Goal: Download file/media

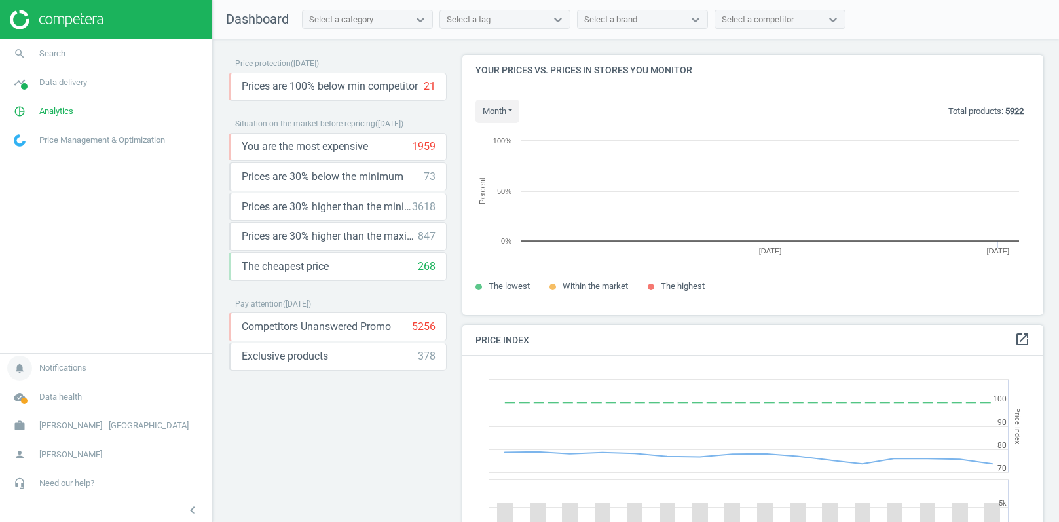
scroll to position [259, 582]
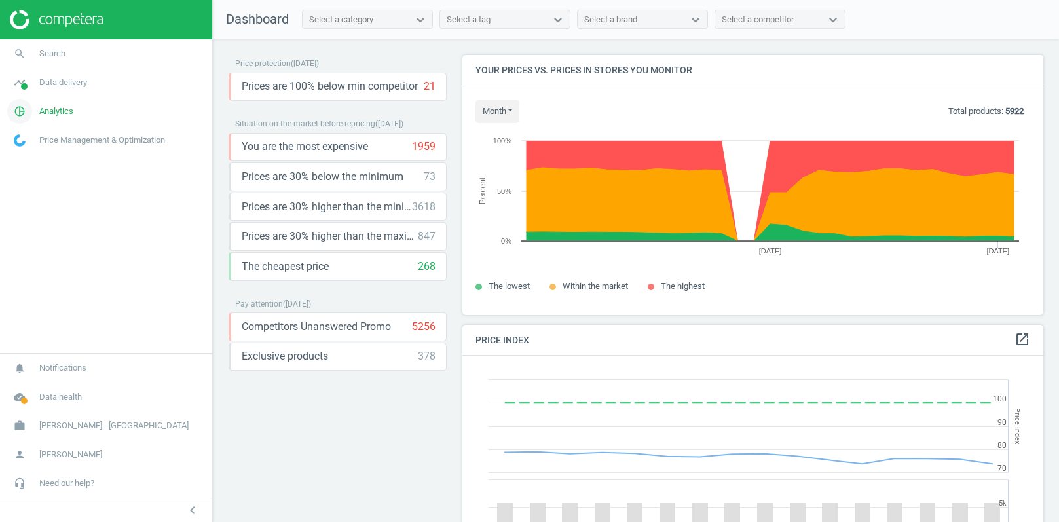
click at [64, 112] on span "Analytics" at bounding box center [56, 111] width 34 height 12
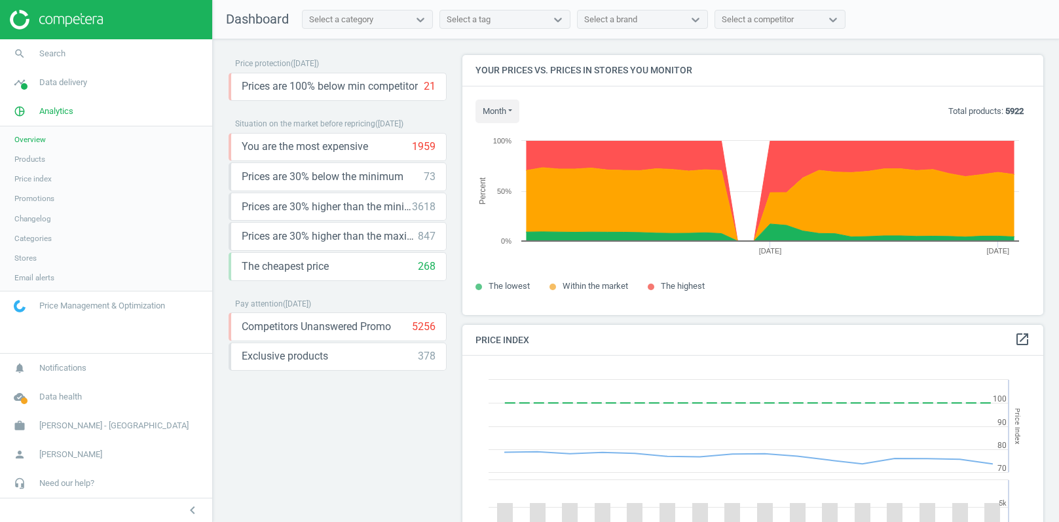
click at [41, 157] on span "Products" at bounding box center [29, 159] width 31 height 10
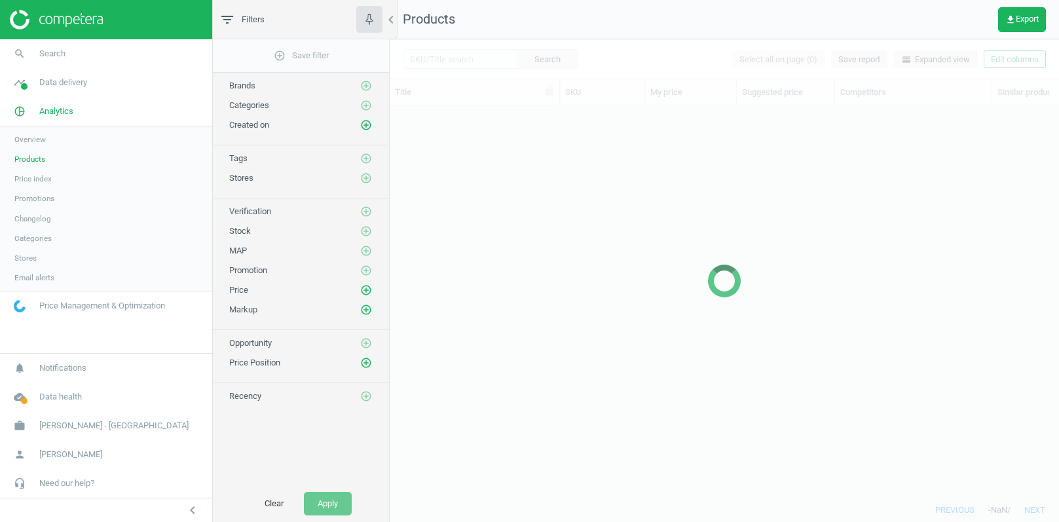
scroll to position [393, 669]
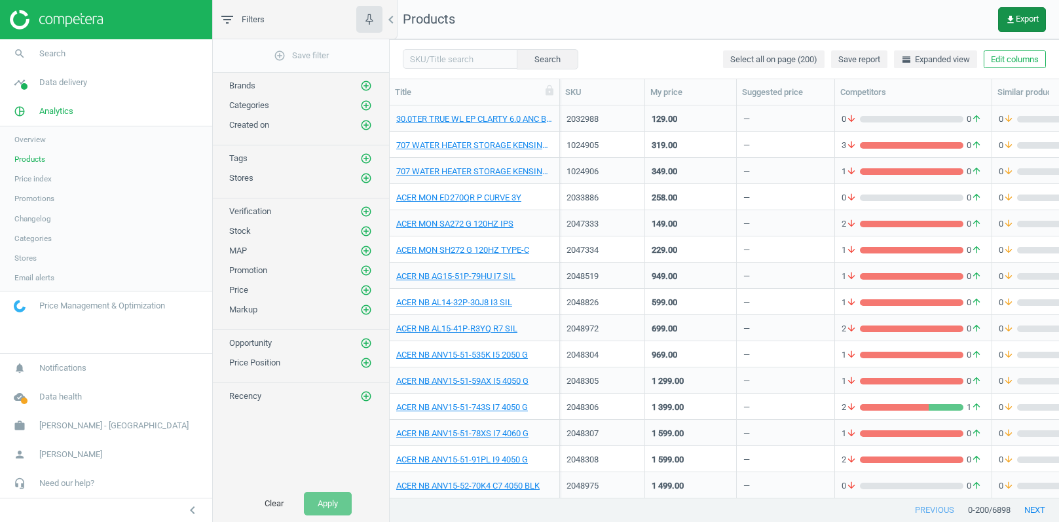
click at [1025, 16] on span "get_app Export" at bounding box center [1021, 19] width 33 height 10
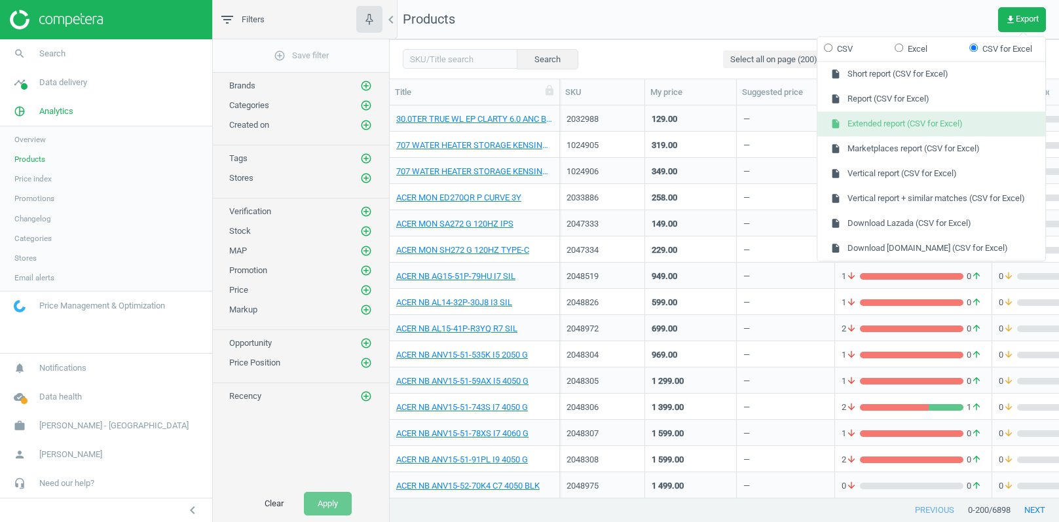
click at [878, 128] on button "insert_drive_file Extended report (CSV for Excel)" at bounding box center [931, 124] width 228 height 25
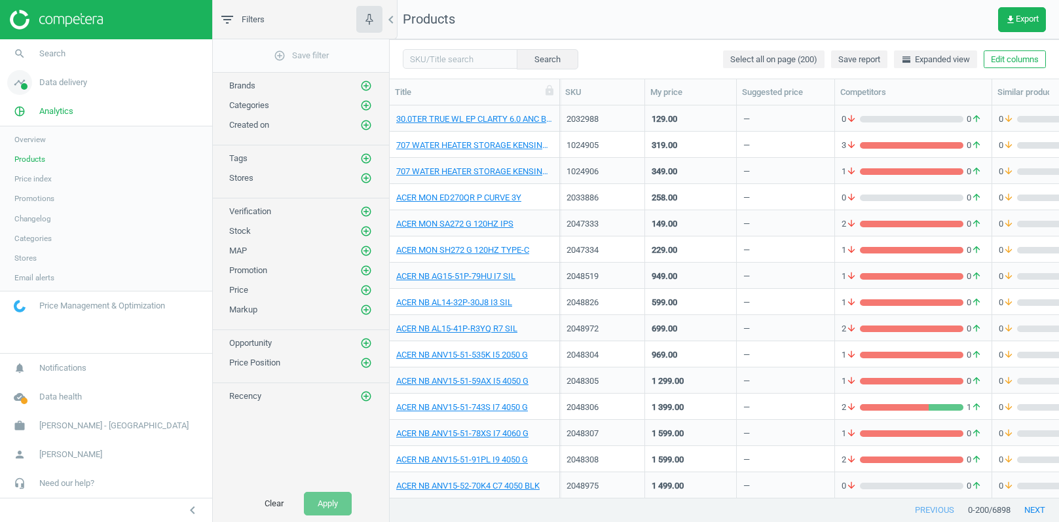
click at [69, 85] on span "Data delivery" at bounding box center [63, 83] width 48 height 12
click at [25, 187] on span "Stores" at bounding box center [25, 190] width 22 height 10
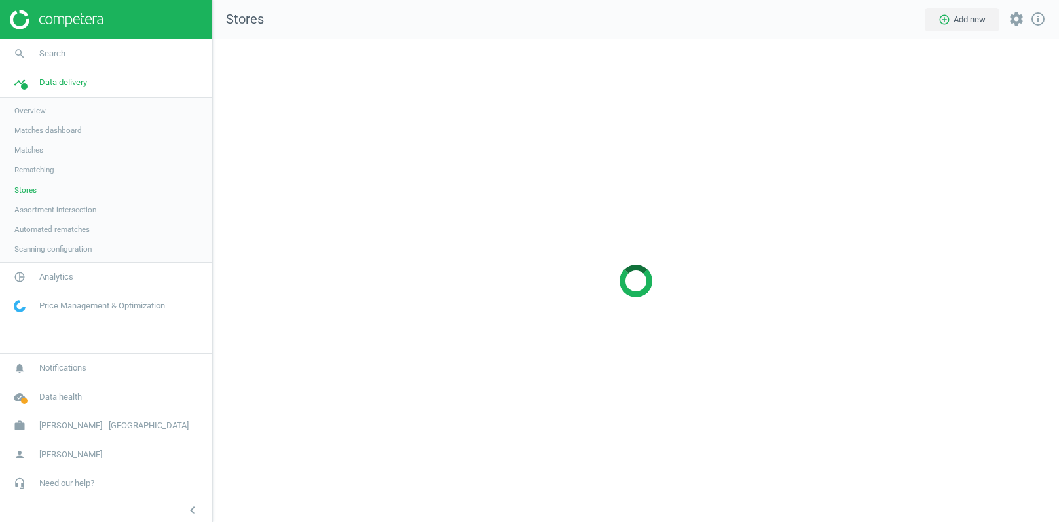
scroll to position [483, 847]
